Goal: Task Accomplishment & Management: Complete application form

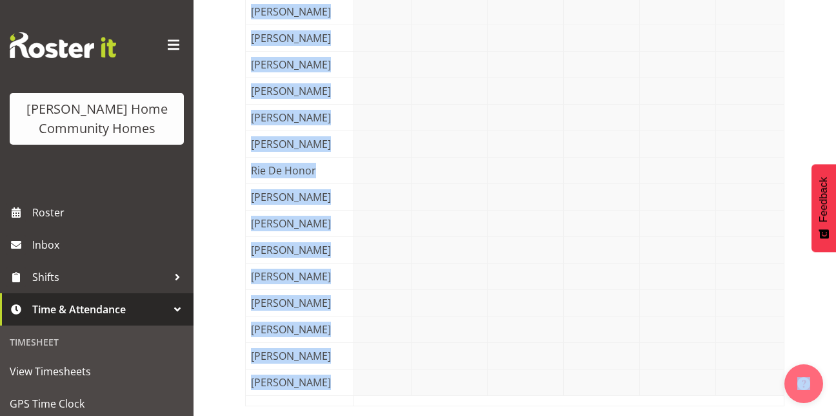
scroll to position [717, 0]
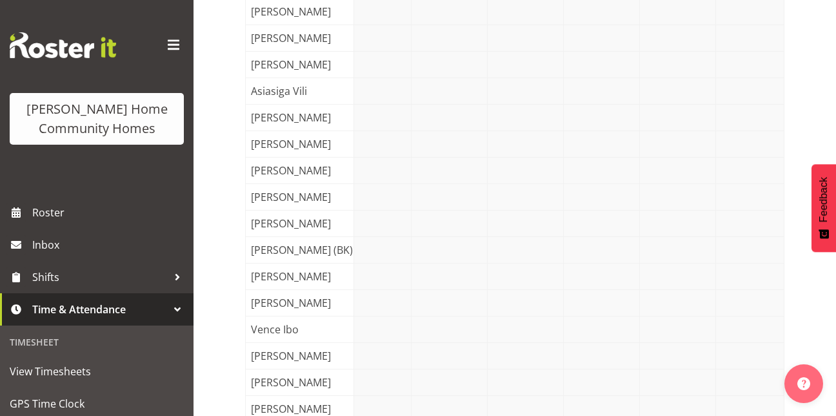
scroll to position [0, 0]
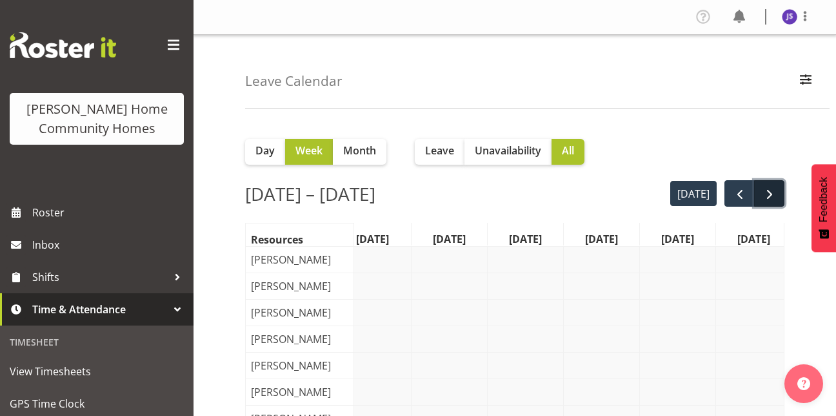
click at [768, 193] on span "next" at bounding box center [769, 193] width 15 height 15
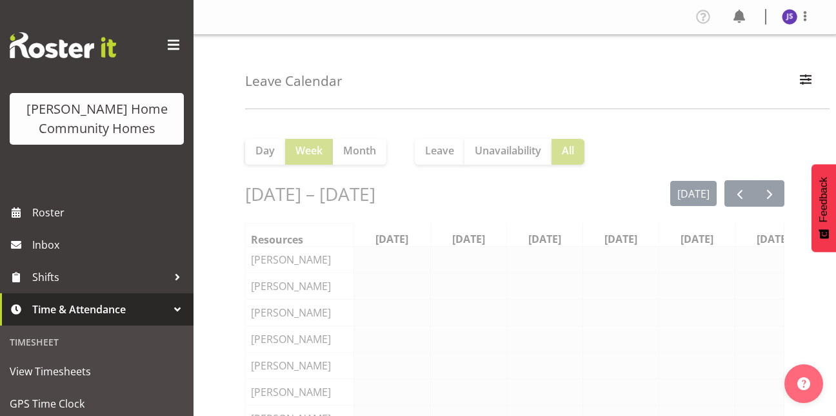
scroll to position [0, 19]
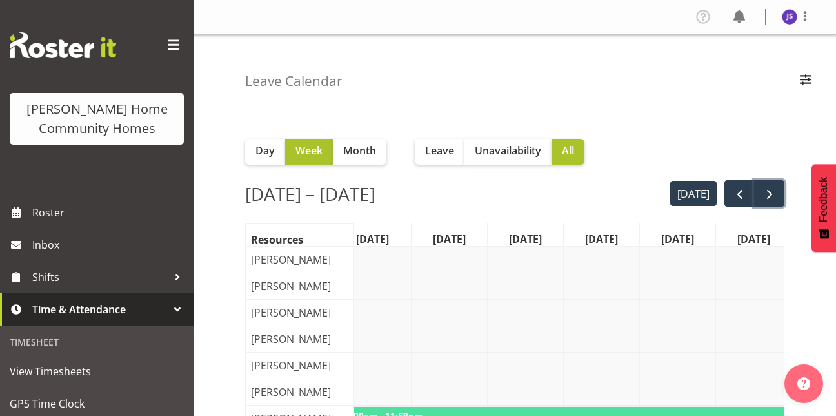
click at [768, 193] on span "next" at bounding box center [769, 193] width 15 height 15
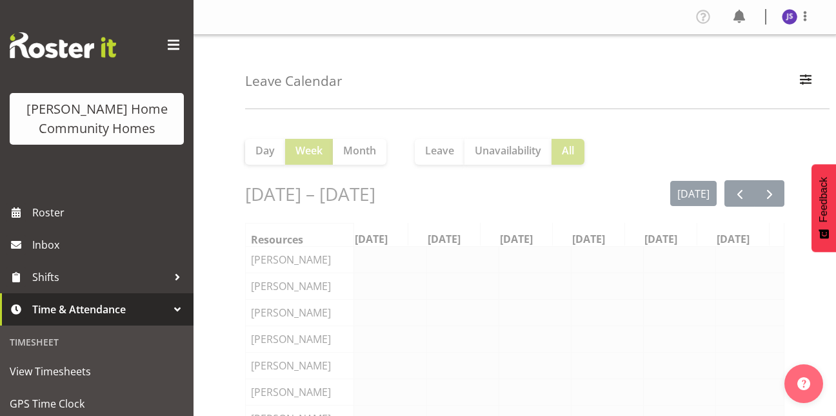
scroll to position [0, 19]
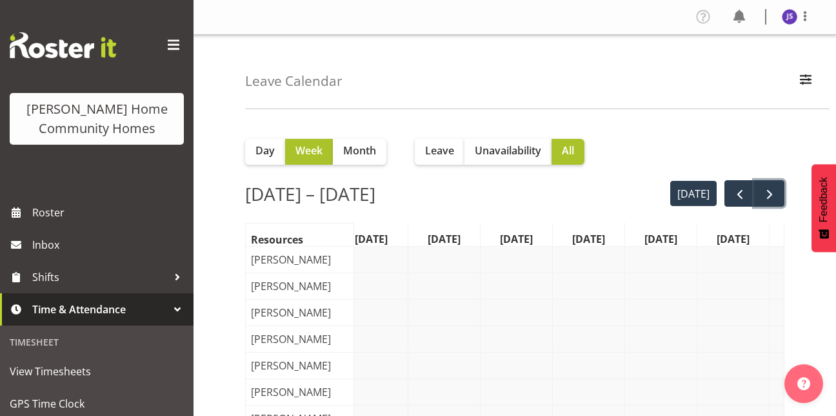
click at [768, 193] on span "next" at bounding box center [769, 193] width 15 height 15
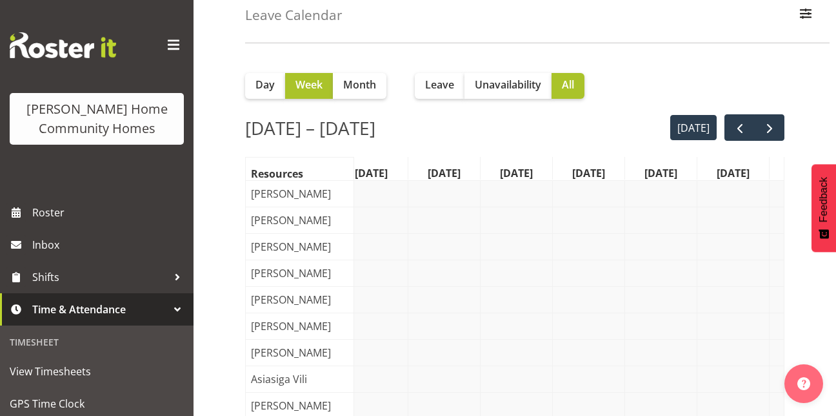
scroll to position [70, 0]
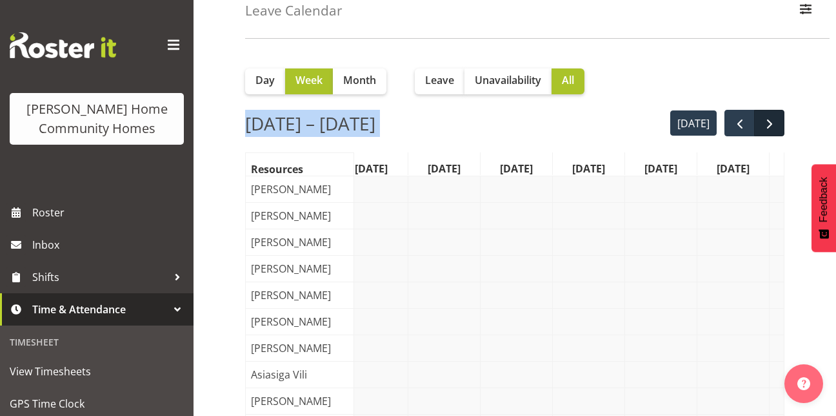
drag, startPoint x: 794, startPoint y: 52, endPoint x: 763, endPoint y: 130, distance: 83.8
click at [769, 128] on span "next" at bounding box center [769, 123] width 15 height 15
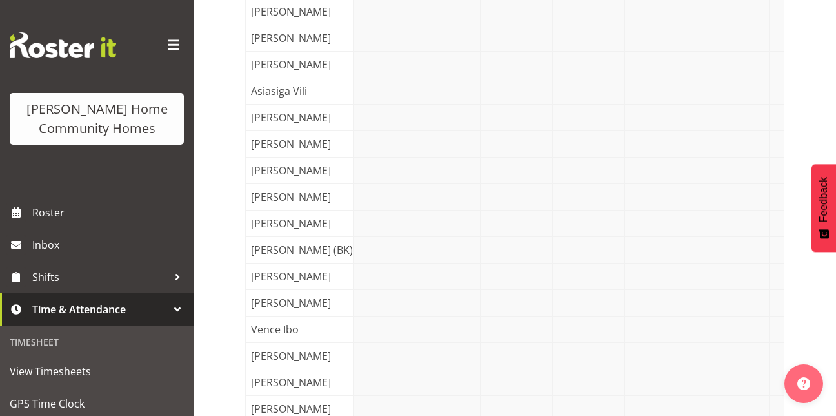
scroll to position [0, 0]
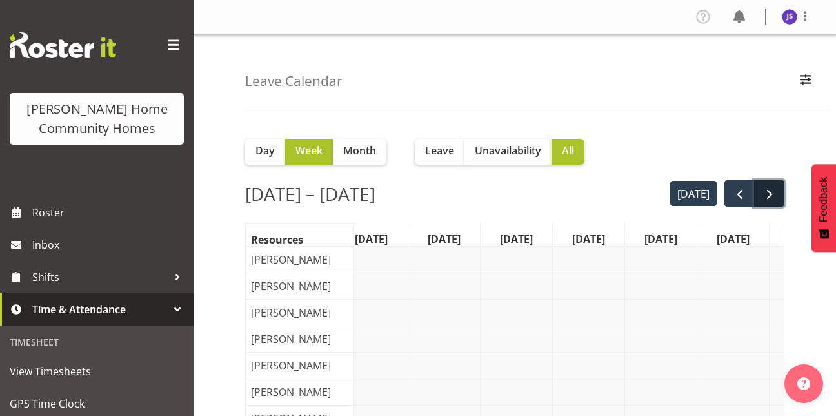
click at [775, 197] on span "next" at bounding box center [769, 193] width 15 height 15
click at [763, 197] on span "next" at bounding box center [769, 193] width 15 height 15
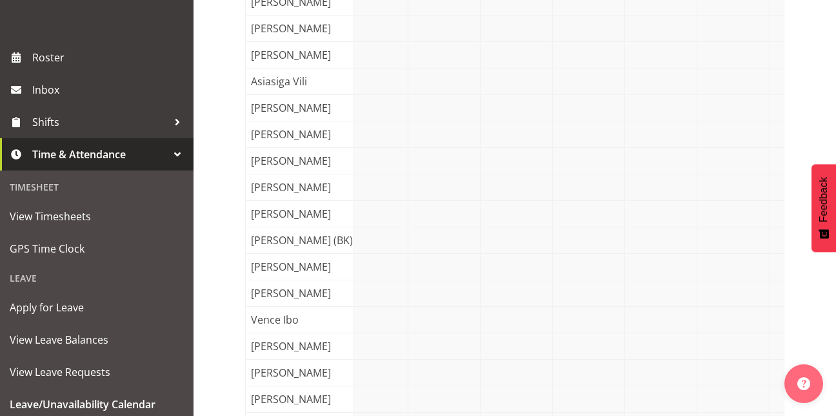
scroll to position [181, 0]
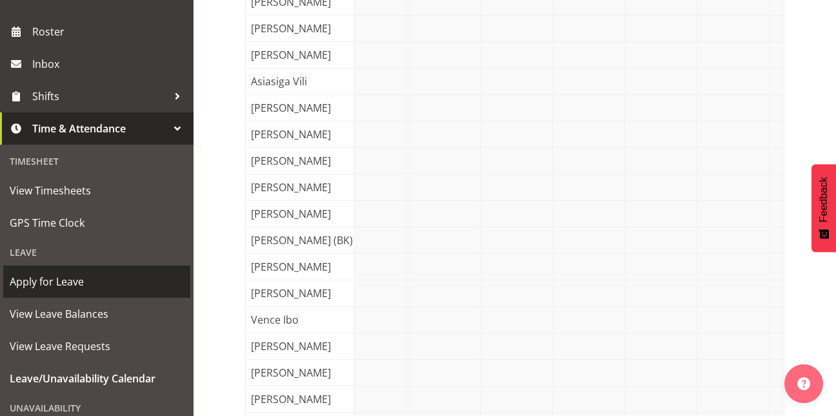
click at [97, 279] on span "Apply for Leave" at bounding box center [97, 281] width 174 height 19
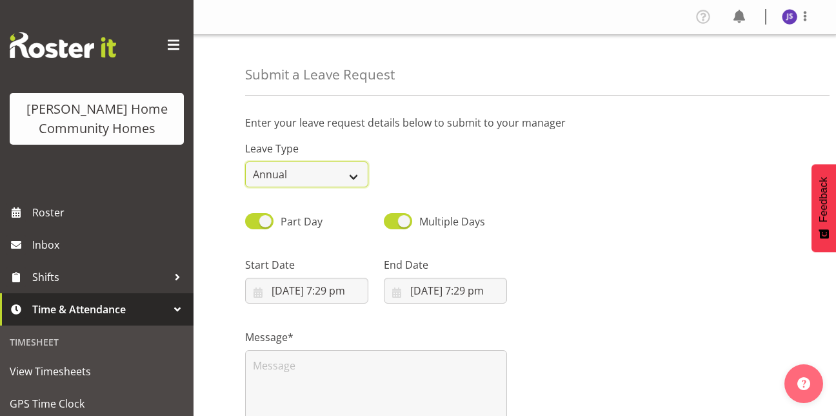
click at [355, 174] on select "Annual Sick Leave Without Pay Bereavement Domestic Violence Parental Jury Servi…" at bounding box center [306, 174] width 123 height 26
select select "Day In Lieu"
click at [245, 161] on select "Annual Sick Leave Without Pay Bereavement Domestic Violence Parental Jury Servi…" at bounding box center [306, 174] width 123 height 26
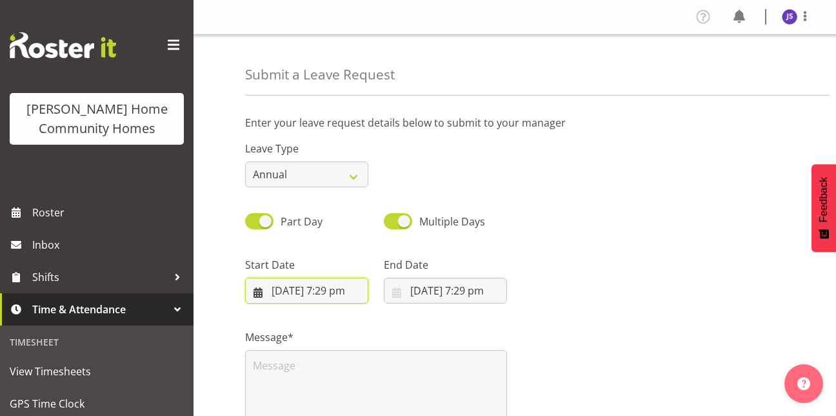
click at [261, 294] on input "27/09/2025, 7:29 pm" at bounding box center [306, 290] width 123 height 26
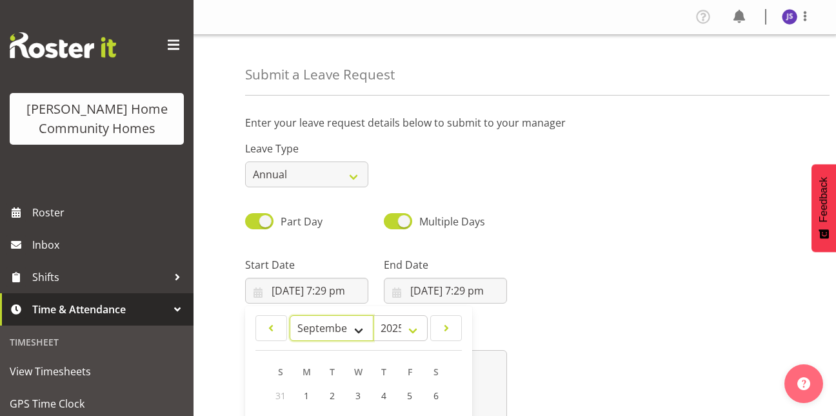
click at [361, 326] on select "January February March April May June July August September October November De…" at bounding box center [332, 328] width 85 height 26
select select "11"
click at [290, 315] on select "January February March April May June July August September October November De…" at bounding box center [332, 328] width 85 height 26
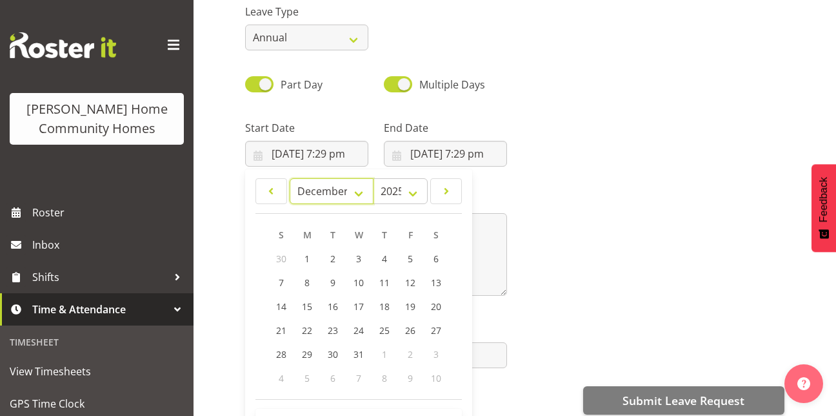
scroll to position [137, 0]
click at [357, 357] on span "31" at bounding box center [359, 353] width 10 height 12
type input "31/12/2025, 7:29 pm"
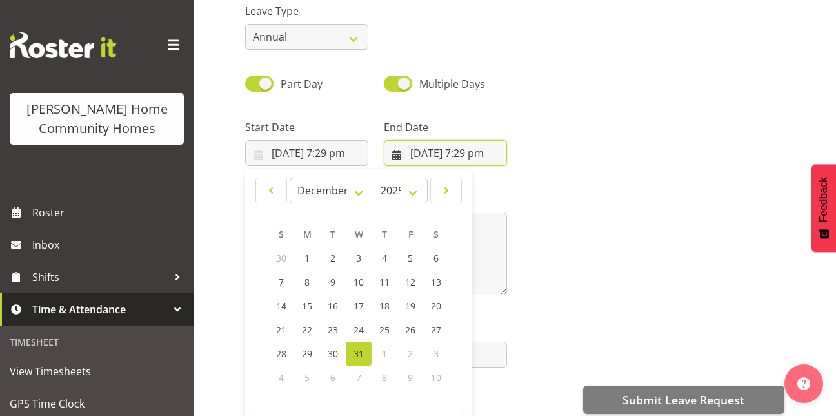
click at [398, 152] on input "27/09/2025, 7:29 pm" at bounding box center [445, 153] width 123 height 26
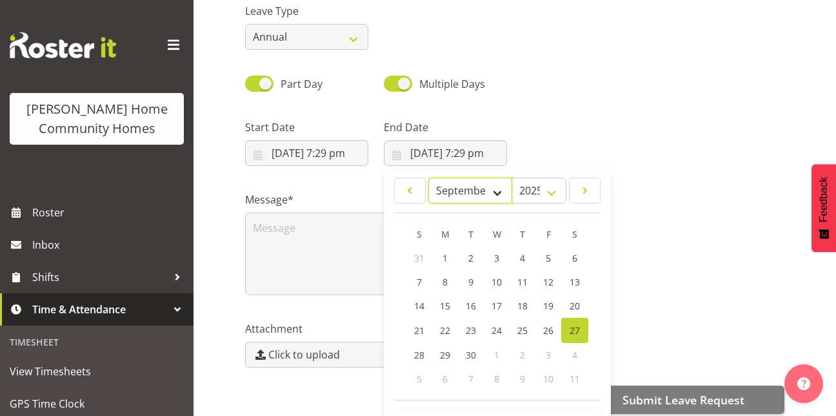
click at [501, 194] on select "January February March April May June July August September October November De…" at bounding box center [470, 190] width 85 height 26
select select "11"
click at [428, 177] on select "January February March April May June July August September October November De…" at bounding box center [470, 190] width 85 height 26
click at [500, 348] on span "31" at bounding box center [497, 353] width 10 height 12
type input "31/12/2025, 7:29 pm"
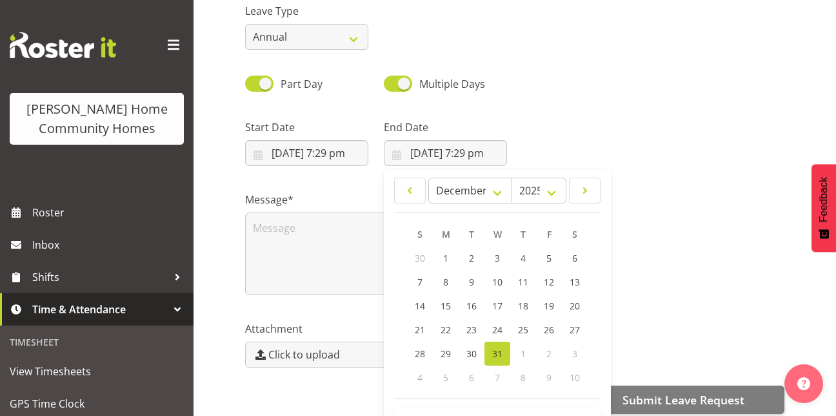
click at [790, 293] on div "Message*" at bounding box center [514, 238] width 555 height 129
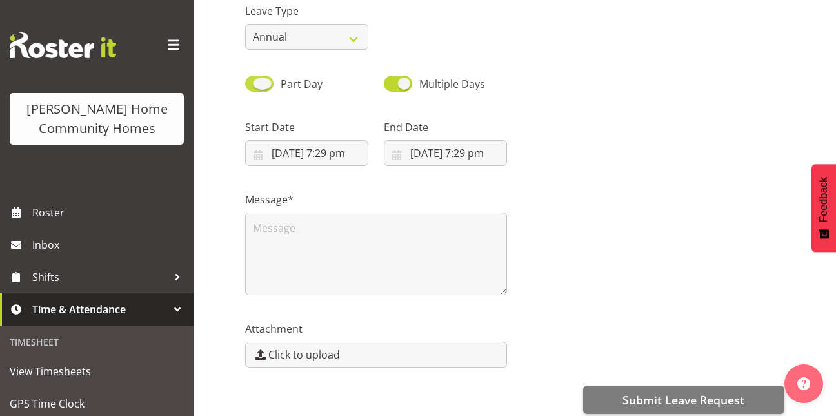
click at [257, 78] on span at bounding box center [259, 83] width 28 height 16
click at [254, 79] on input "Part Day" at bounding box center [249, 83] width 8 height 8
checkbox input "false"
select select "8"
select select "2025"
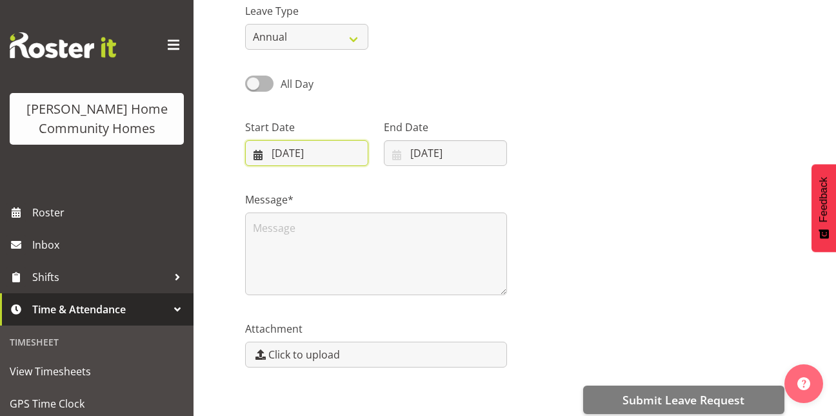
click at [265, 148] on input "27/09/2025" at bounding box center [306, 153] width 123 height 26
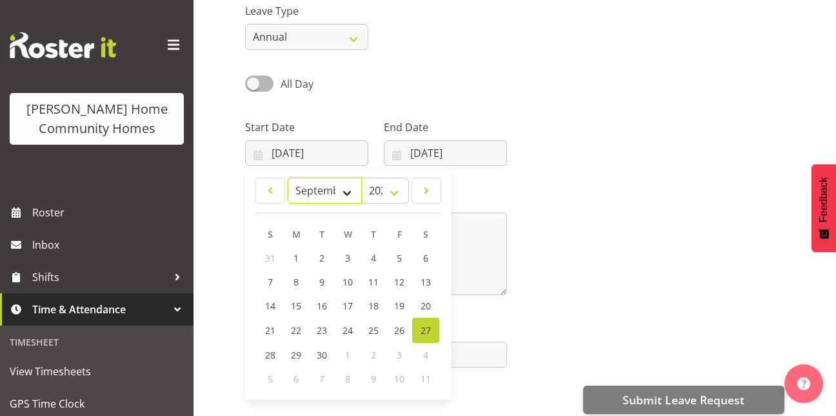
click at [348, 187] on select "January February March April May June July August September October November De…" at bounding box center [325, 190] width 74 height 26
select select "11"
click at [288, 177] on select "January February March April May June July August September October November De…" at bounding box center [325, 190] width 74 height 26
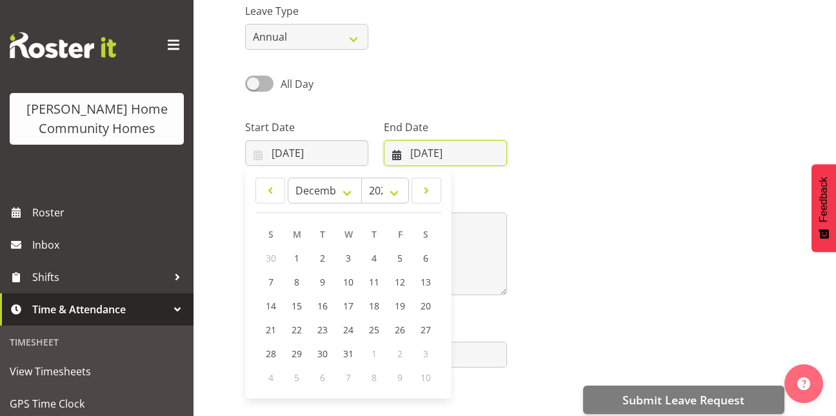
click at [393, 154] on input "27/09/2025" at bounding box center [445, 153] width 123 height 26
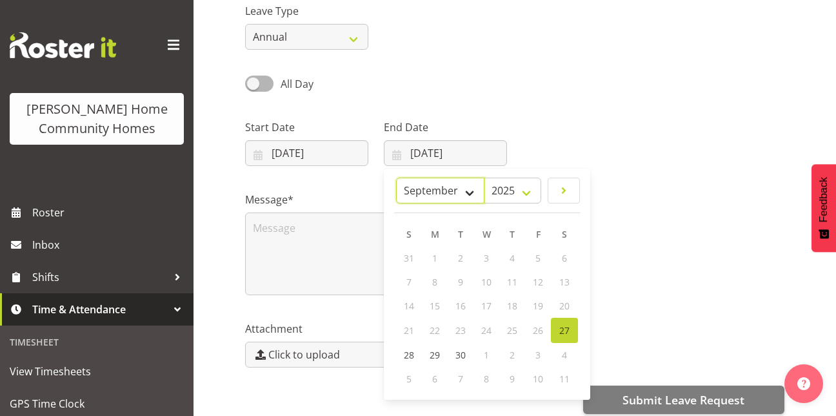
click at [463, 195] on select "January February March April May June July August September October November De…" at bounding box center [440, 190] width 88 height 26
select select "11"
click at [427, 177] on select "January February March April May June July August September October November De…" at bounding box center [440, 190] width 88 height 26
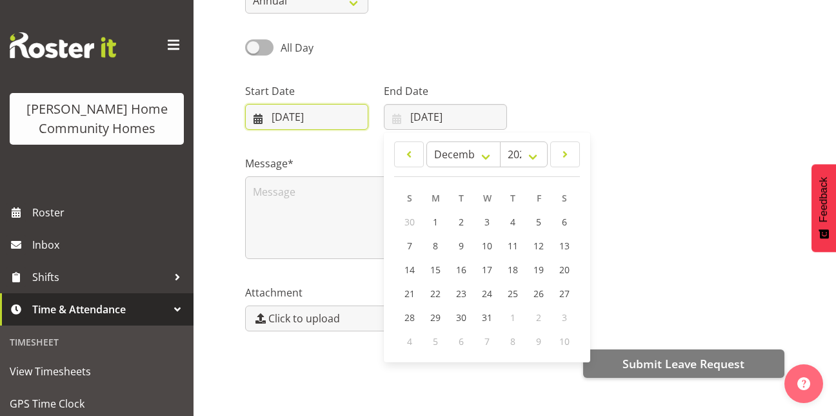
click at [257, 120] on input "27/09/2025" at bounding box center [306, 117] width 123 height 26
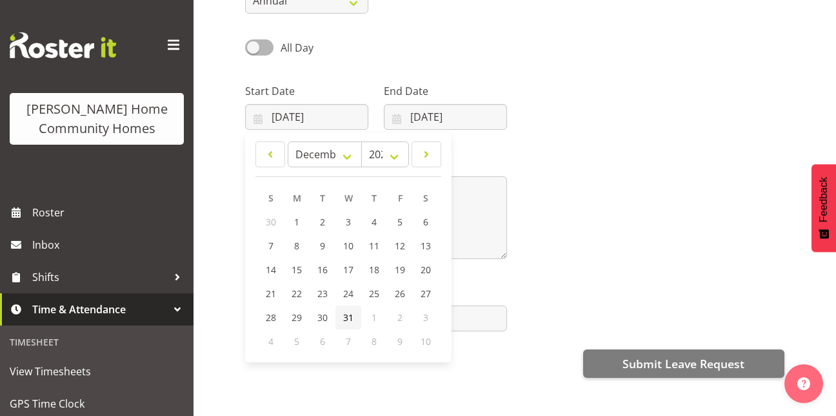
click at [350, 317] on span "31" at bounding box center [348, 317] width 10 height 12
type input "31/12/2025"
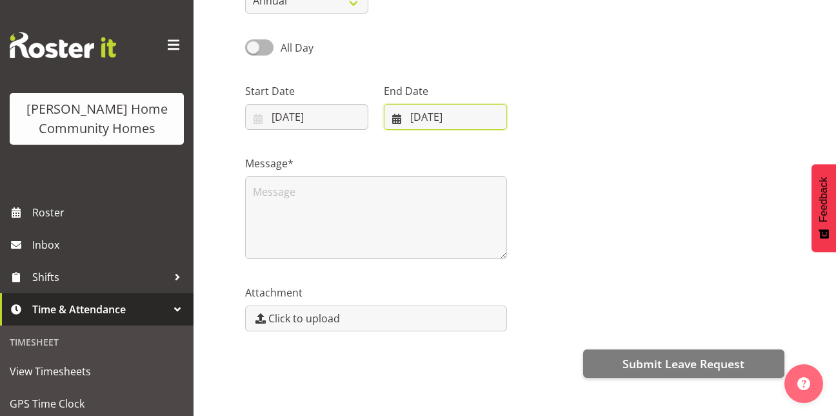
click at [401, 119] on input "27/09/2025" at bounding box center [445, 117] width 123 height 26
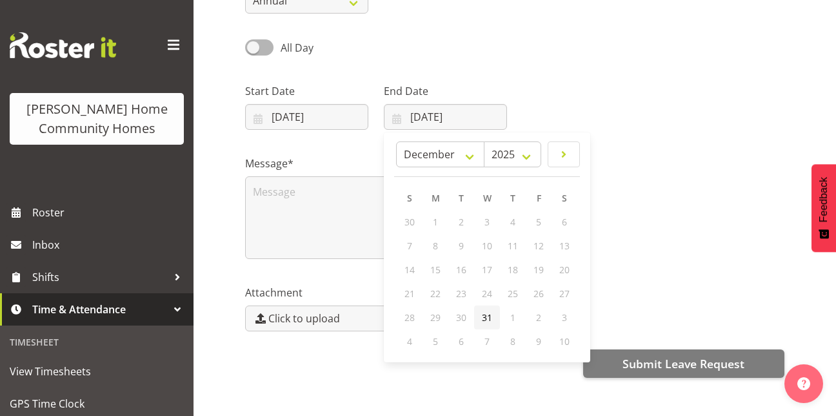
click at [488, 316] on span "31" at bounding box center [487, 317] width 10 height 12
type input "31/12/2025"
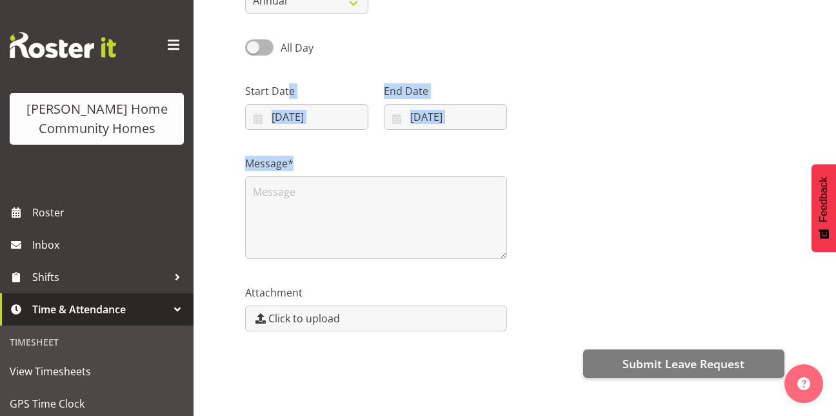
drag, startPoint x: 651, startPoint y: 250, endPoint x: 848, endPoint y: 10, distance: 310.4
click at [836, 10] on html "Henderson Home Community Homes Roster Inbox Shifts Time & Attendance Timesheet …" at bounding box center [418, 34] width 836 height 416
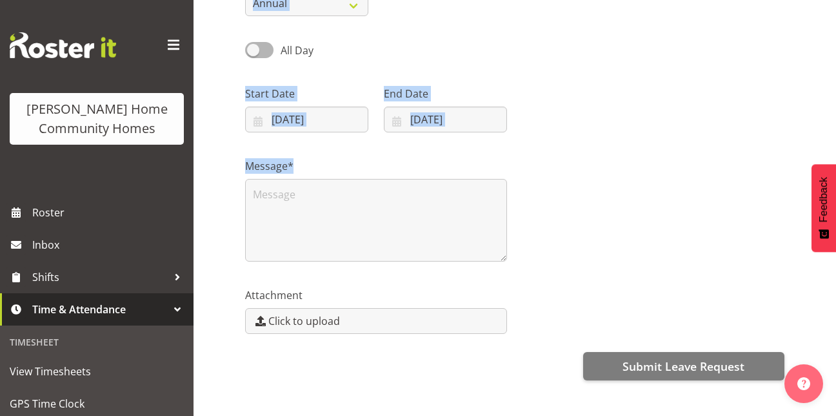
click at [707, 119] on div at bounding box center [653, 104] width 277 height 72
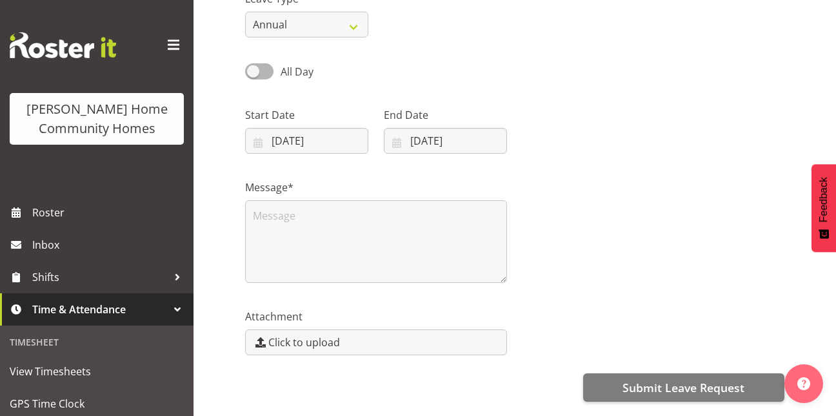
scroll to position [145, 0]
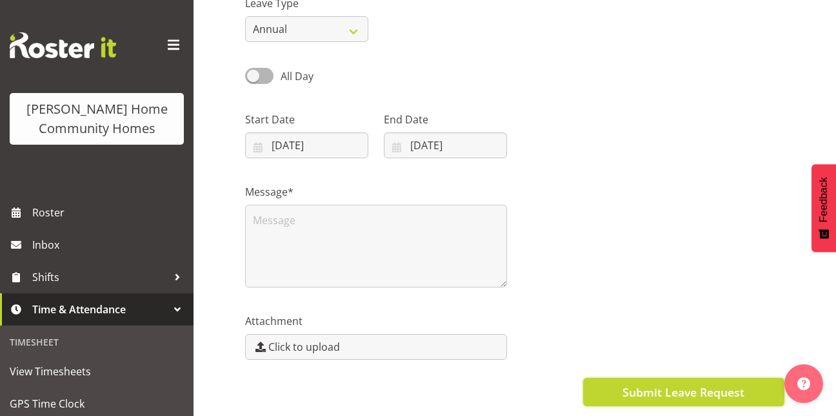
click at [671, 395] on span "Submit Leave Request" at bounding box center [684, 391] width 122 height 17
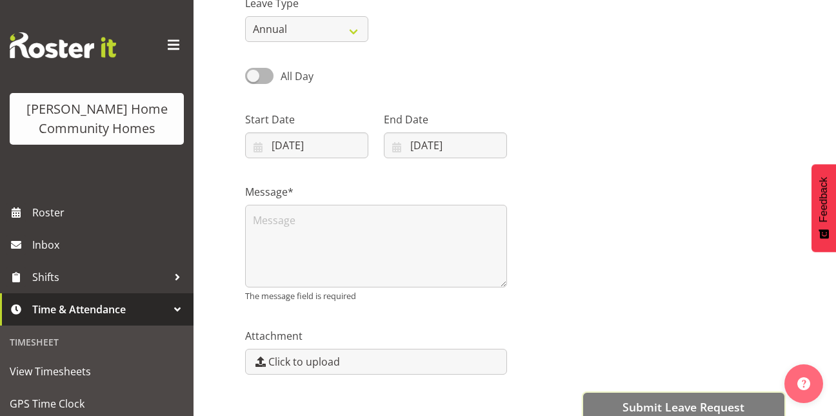
scroll to position [171, 0]
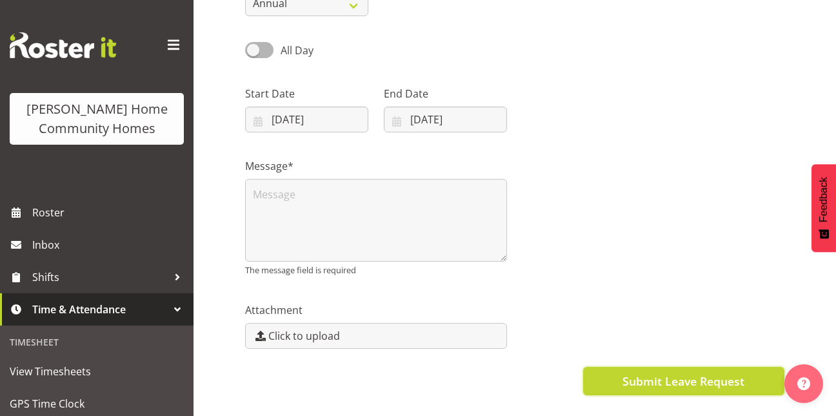
click at [700, 383] on span "Submit Leave Request" at bounding box center [684, 380] width 122 height 17
click at [628, 376] on span "Submit Leave Request" at bounding box center [684, 380] width 122 height 17
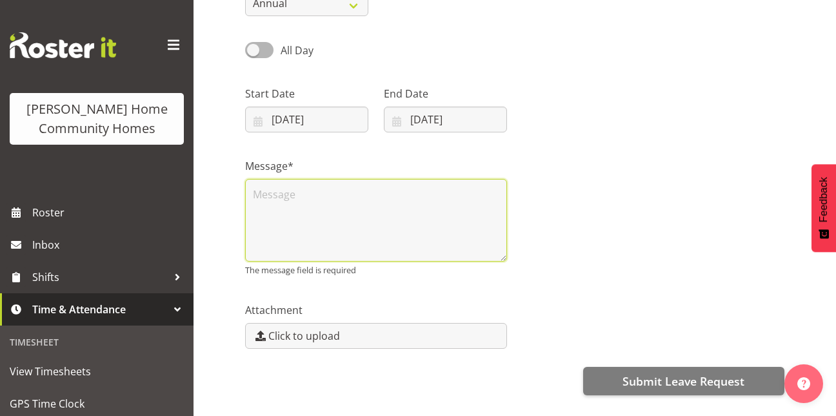
click at [313, 181] on textarea at bounding box center [376, 220] width 262 height 83
type textarea "G"
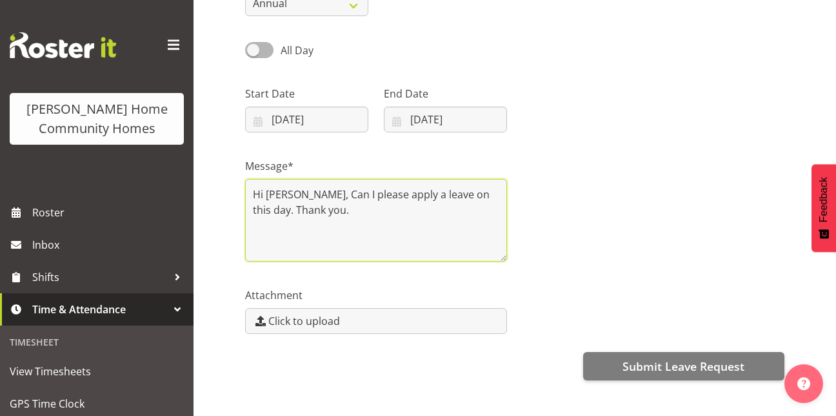
click at [478, 192] on textarea "Hi Barb, Can I please apply a leave on this day. Thank you." at bounding box center [376, 220] width 262 height 83
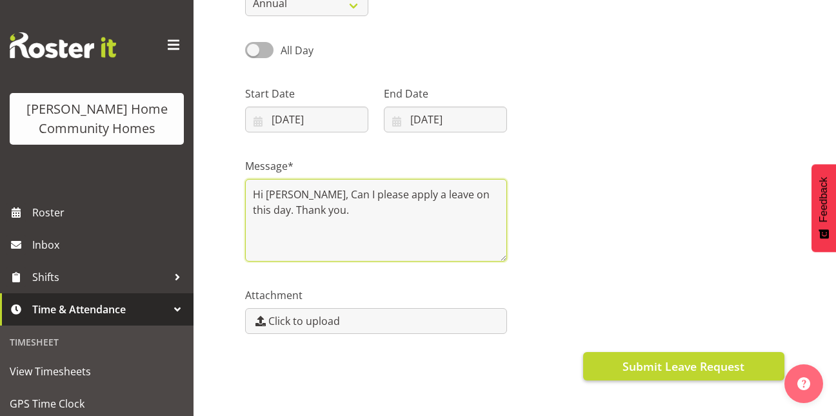
type textarea "Hi Barb, Can I please apply a leave on this day. Thank you."
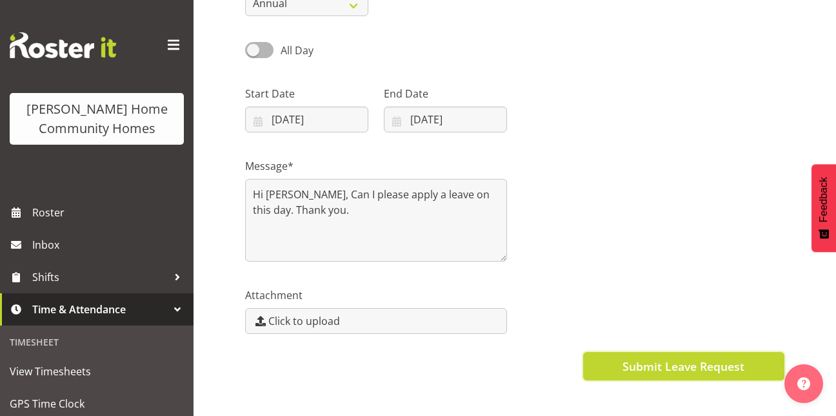
click at [658, 371] on span "Submit Leave Request" at bounding box center [684, 365] width 122 height 17
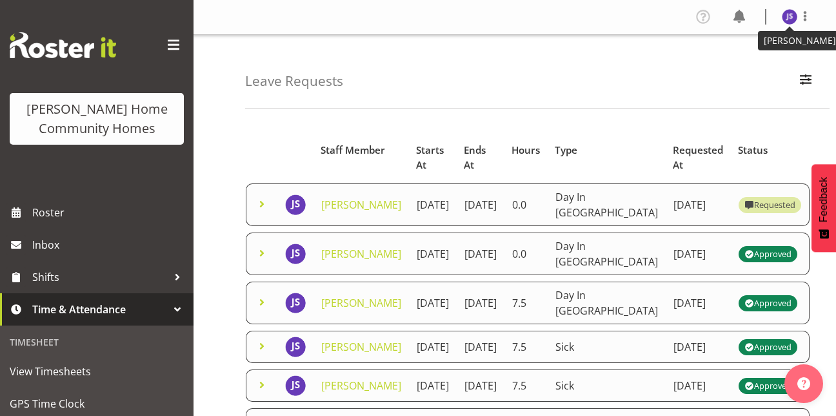
click at [785, 17] on img at bounding box center [789, 16] width 15 height 15
click at [735, 67] on link "Log Out" at bounding box center [751, 67] width 124 height 23
